Goal: Navigation & Orientation: Find specific page/section

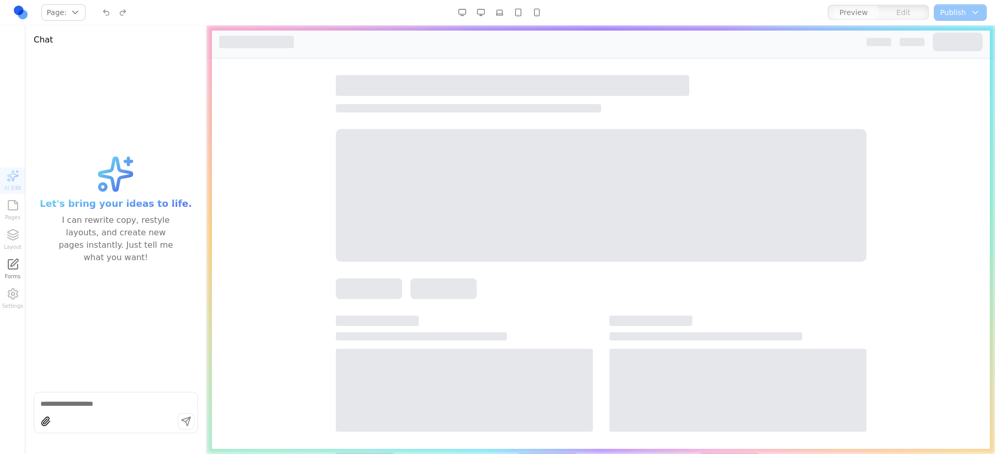
click at [18, 8] on link at bounding box center [20, 12] width 17 height 17
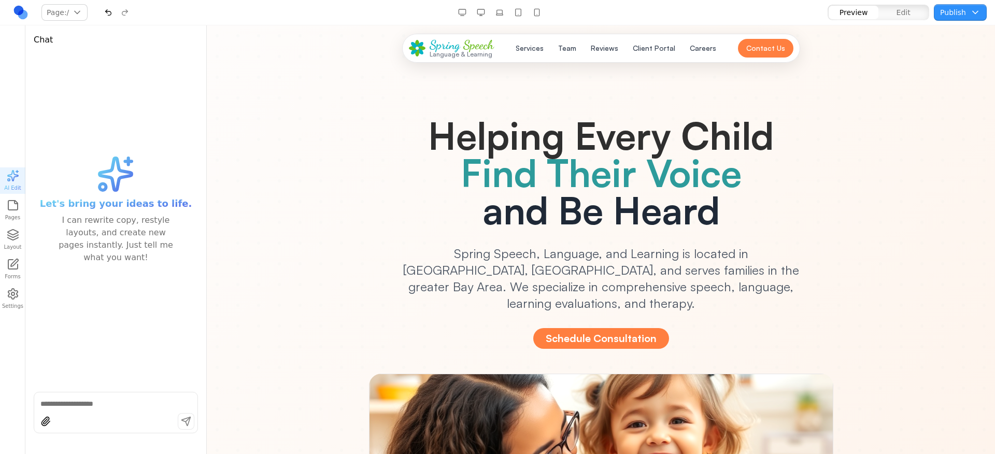
drag, startPoint x: 797, startPoint y: 285, endPoint x: 592, endPoint y: 259, distance: 207.4
click at [592, 259] on p "Spring Speech, Language, and Learning is located in [GEOGRAPHIC_DATA], [GEOGRAP…" at bounding box center [601, 278] width 398 height 66
click at [11, 8] on nav "Page: / / /careers /services /team Manage pages Preview Edit Publish Choose pub…" at bounding box center [497, 12] width 995 height 25
click at [16, 9] on link at bounding box center [20, 12] width 17 height 17
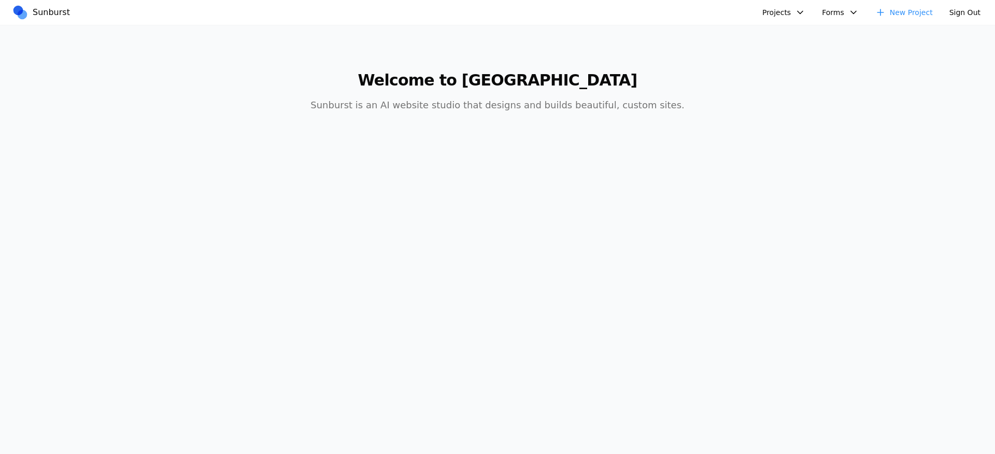
click at [786, 4] on button "Projects" at bounding box center [783, 12] width 55 height 17
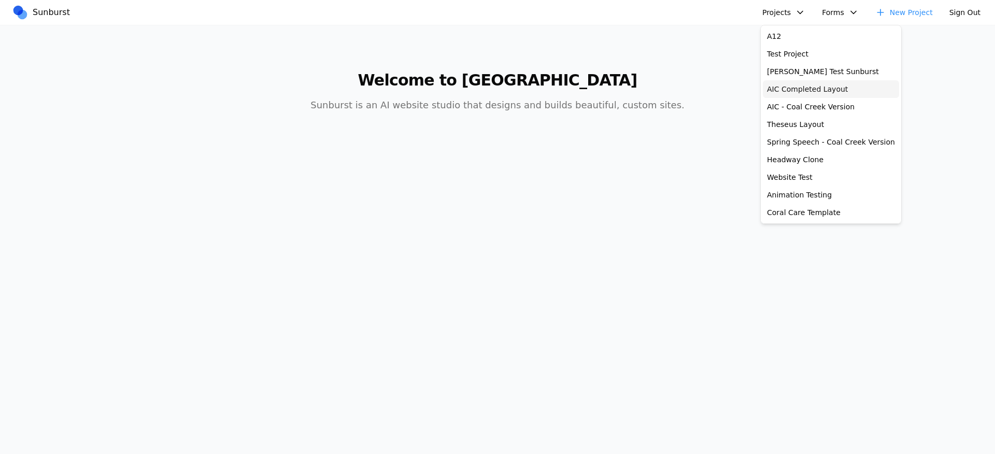
click at [807, 91] on link "AIC Completed Layout" at bounding box center [831, 89] width 136 height 18
